Goal: Information Seeking & Learning: Stay updated

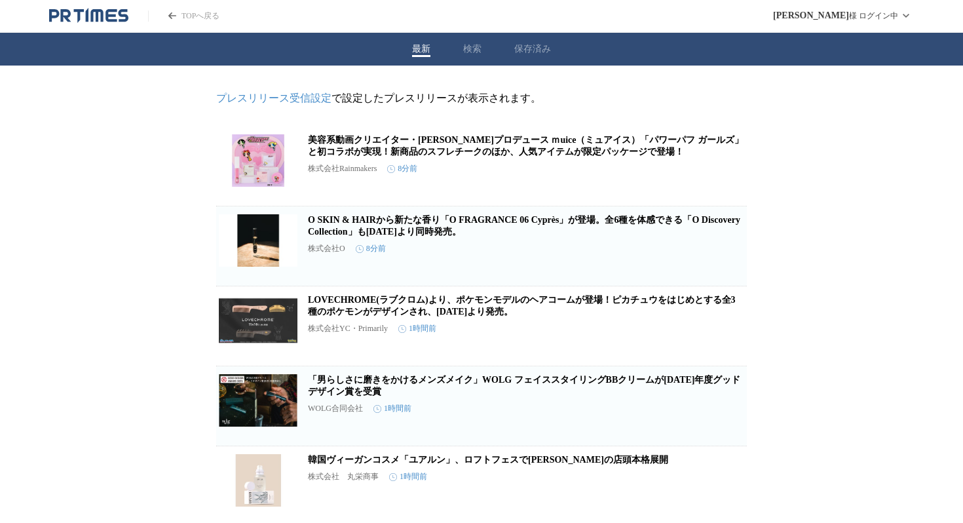
click at [488, 151] on h2 "美容系動画クリエイター・[PERSON_NAME]プロデュース ｍuice（ミュアイス）「パワーパフ ガールズ」と初コラボが実現！新商品のスフレチークのほか、…" at bounding box center [526, 146] width 437 height 24
click at [492, 154] on link "美容系動画クリエイター・[PERSON_NAME]プロデュース ｍuice（ミュアイス）「パワーパフ ガールズ」と初コラボが実現！新商品のスフレチークのほか、…" at bounding box center [526, 146] width 436 height 22
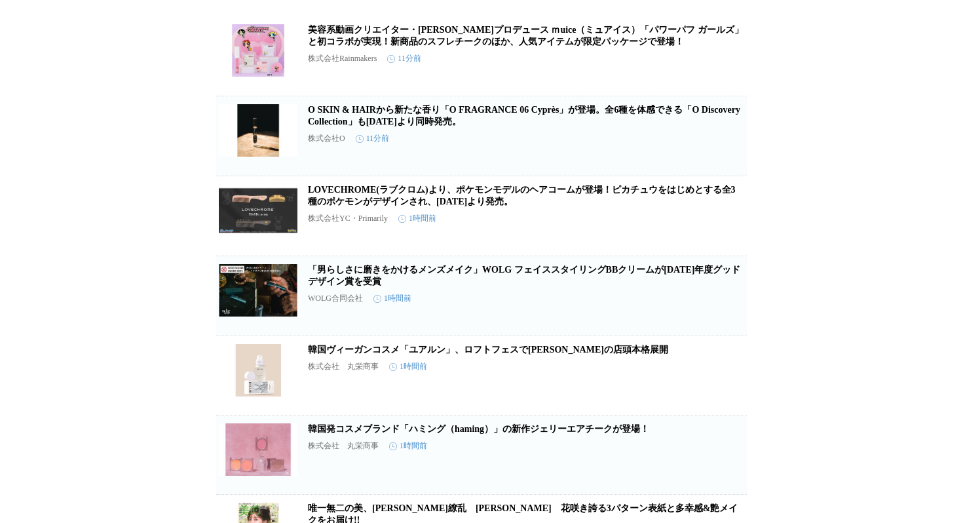
scroll to position [115, 0]
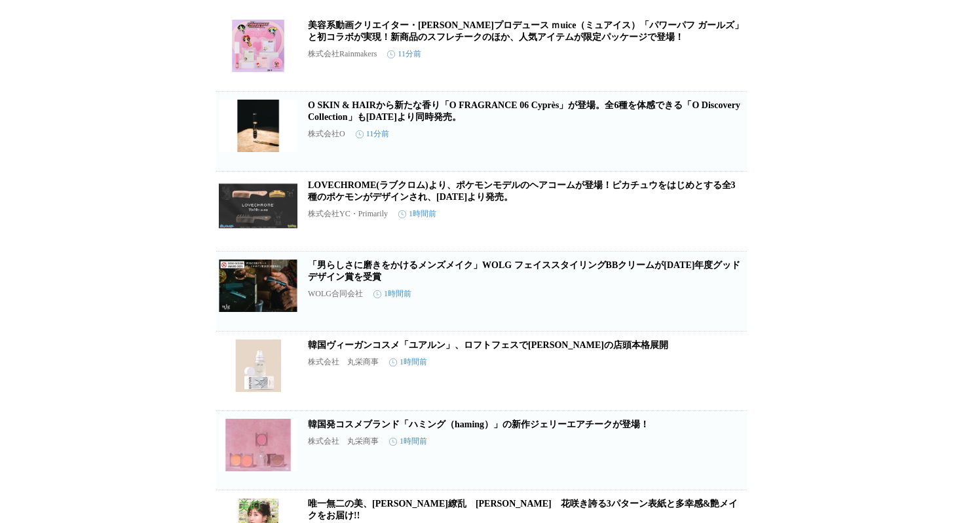
click at [454, 202] on link "LOVECHROME(ラブクロム)より、ポケモンモデルのヘアコームが登場！ピカチュウをはじめとする全3種のポケモンがデザインされ、[DATE]より発売。" at bounding box center [522, 191] width 428 height 22
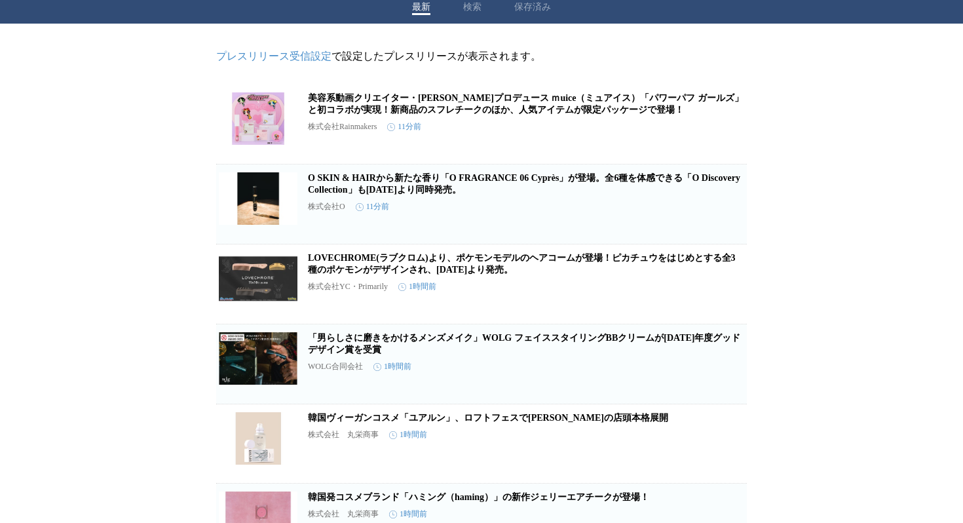
scroll to position [0, 0]
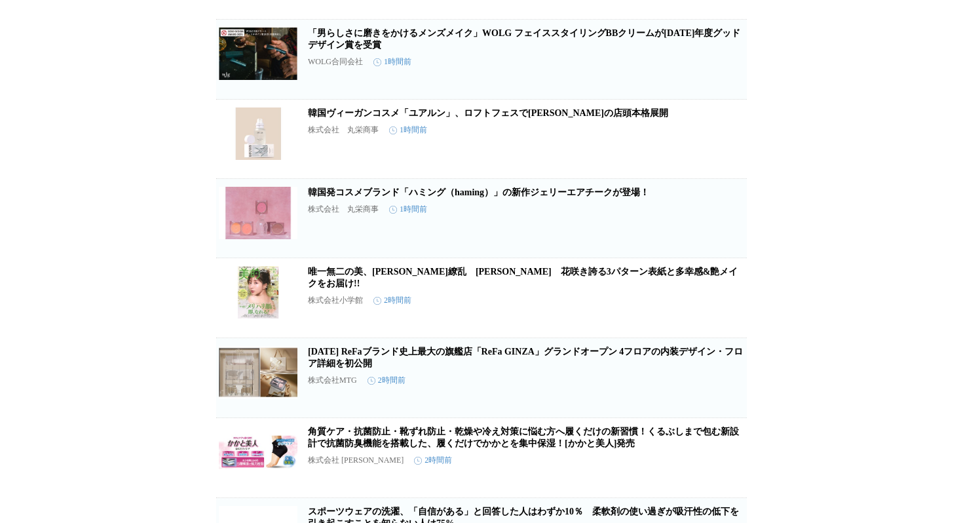
scroll to position [349, 0]
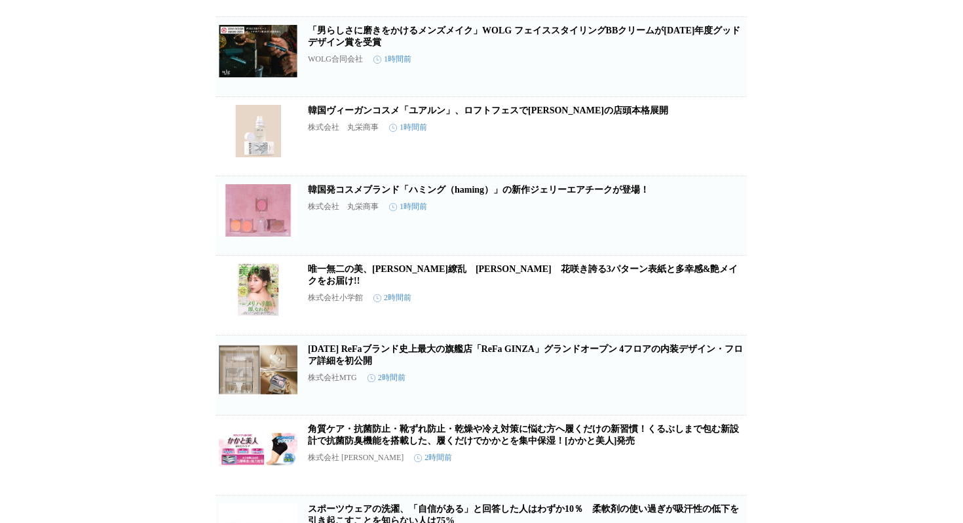
click at [456, 195] on link "韓国発コスメブランド「ハミング（haming）」の新作ジェリーエアチークが登場！" at bounding box center [478, 190] width 341 height 10
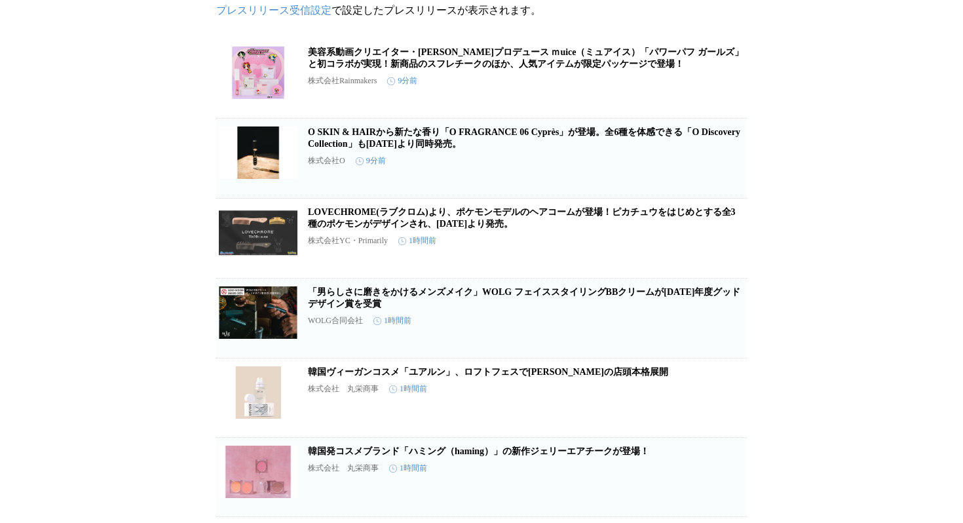
scroll to position [0, 0]
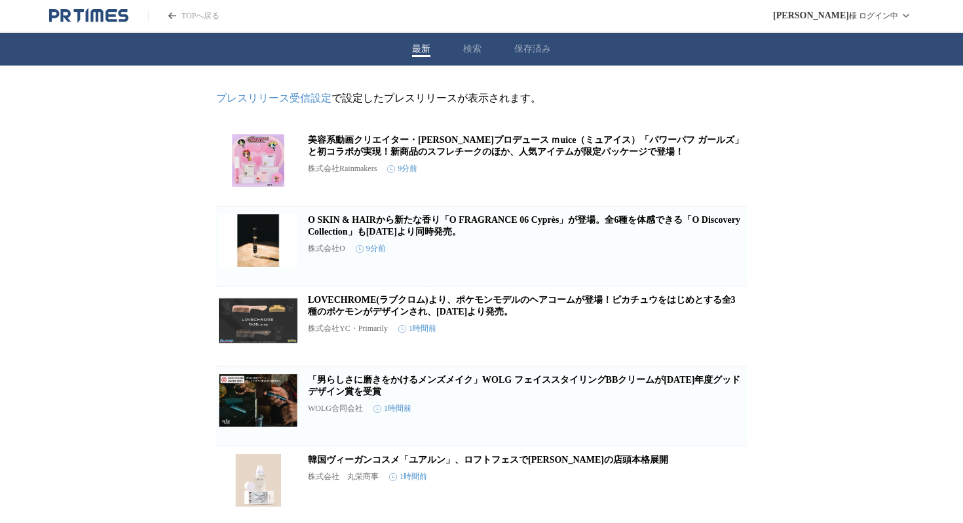
click at [197, 13] on link "TOPへ戻る" at bounding box center [183, 15] width 71 height 11
